Goal: Check status

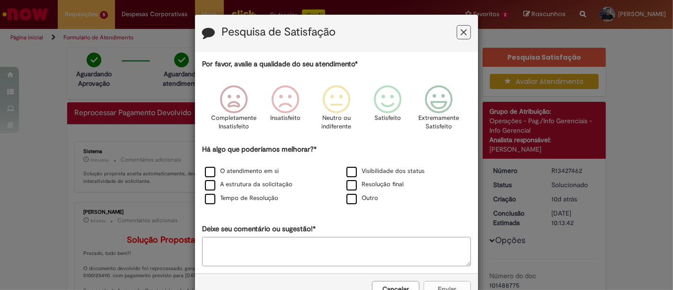
click at [461, 29] on icon "Feedback" at bounding box center [464, 32] width 6 height 10
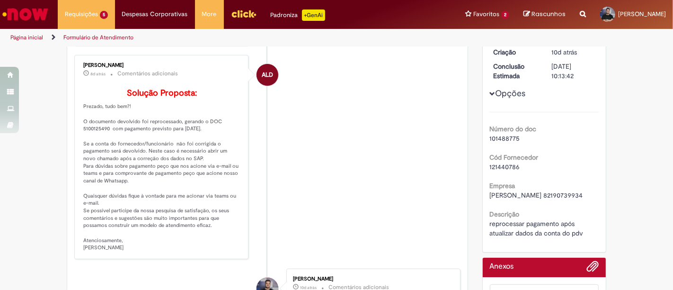
scroll to position [158, 0]
